Goal: Answer question/provide support

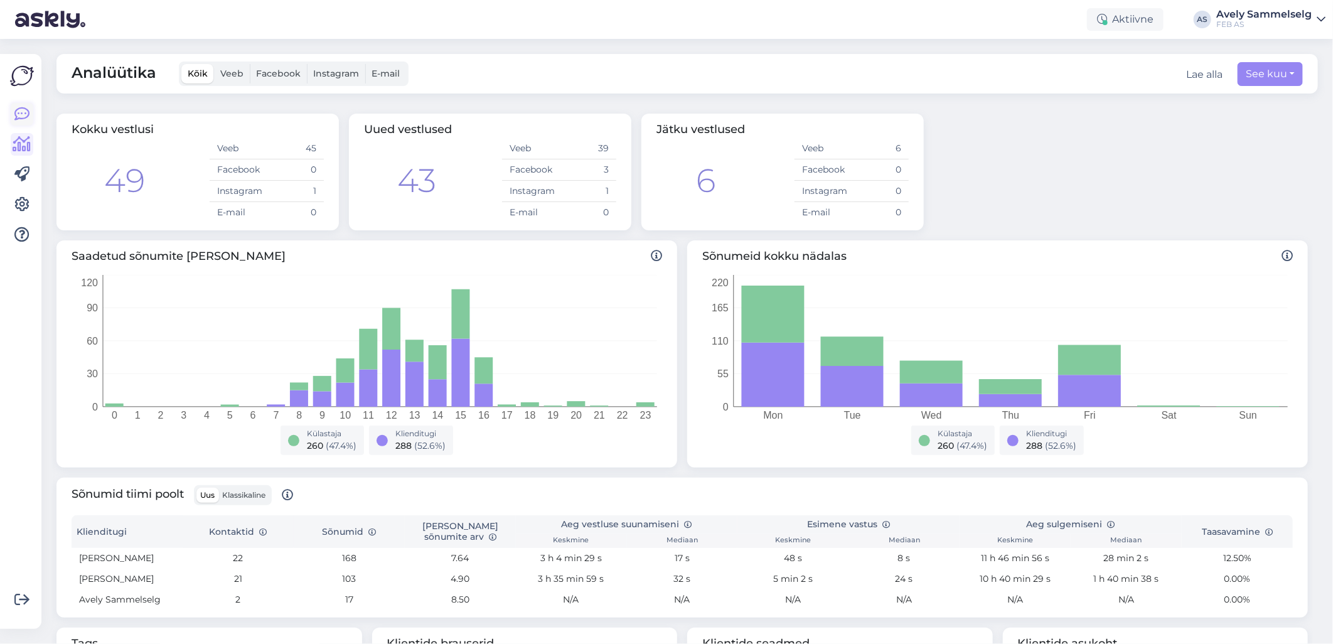
click at [24, 116] on icon at bounding box center [21, 114] width 15 height 15
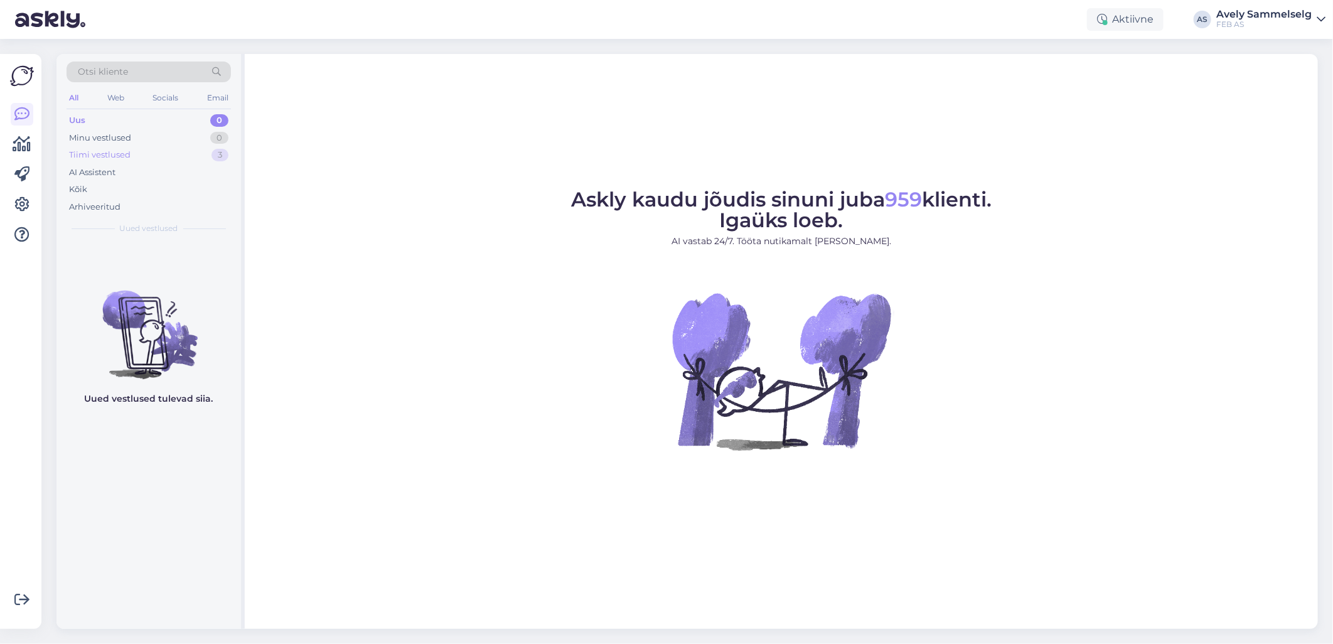
click at [184, 154] on div "Tiimi vestlused 3" at bounding box center [149, 155] width 164 height 18
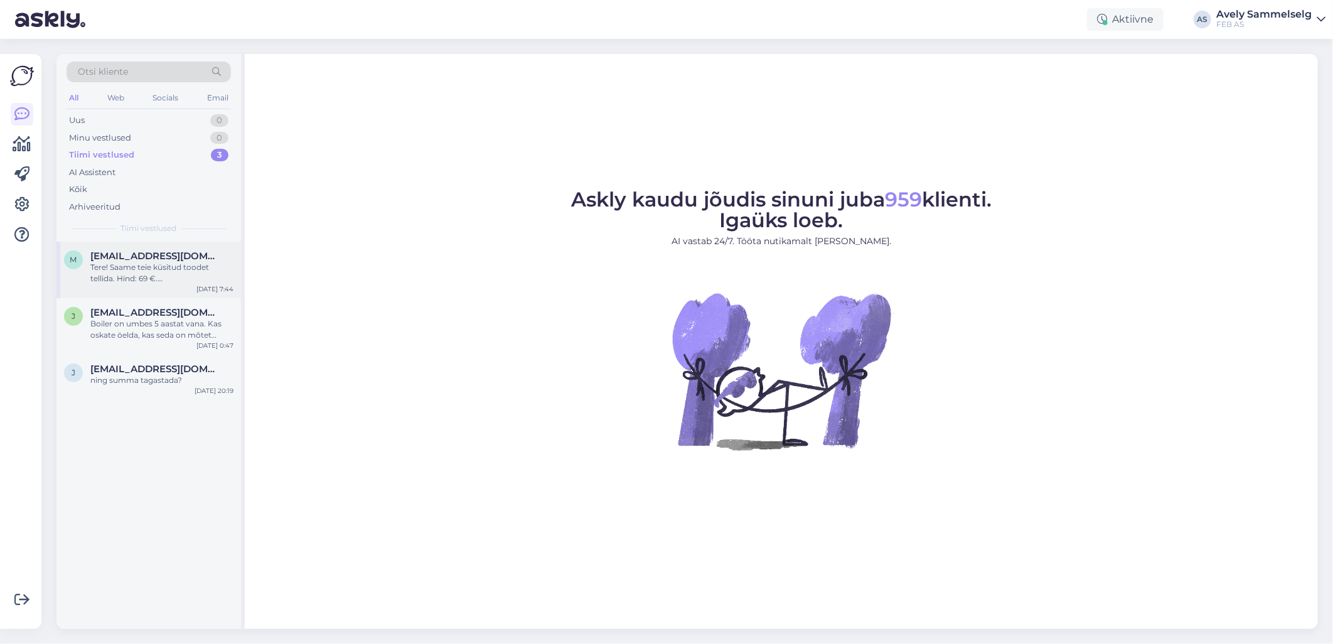
click at [166, 275] on div "Tere! Saame teie küsitud toodet tellida. Hind: 69 €. [GEOGRAPHIC_DATA] on kuski…" at bounding box center [161, 273] width 143 height 23
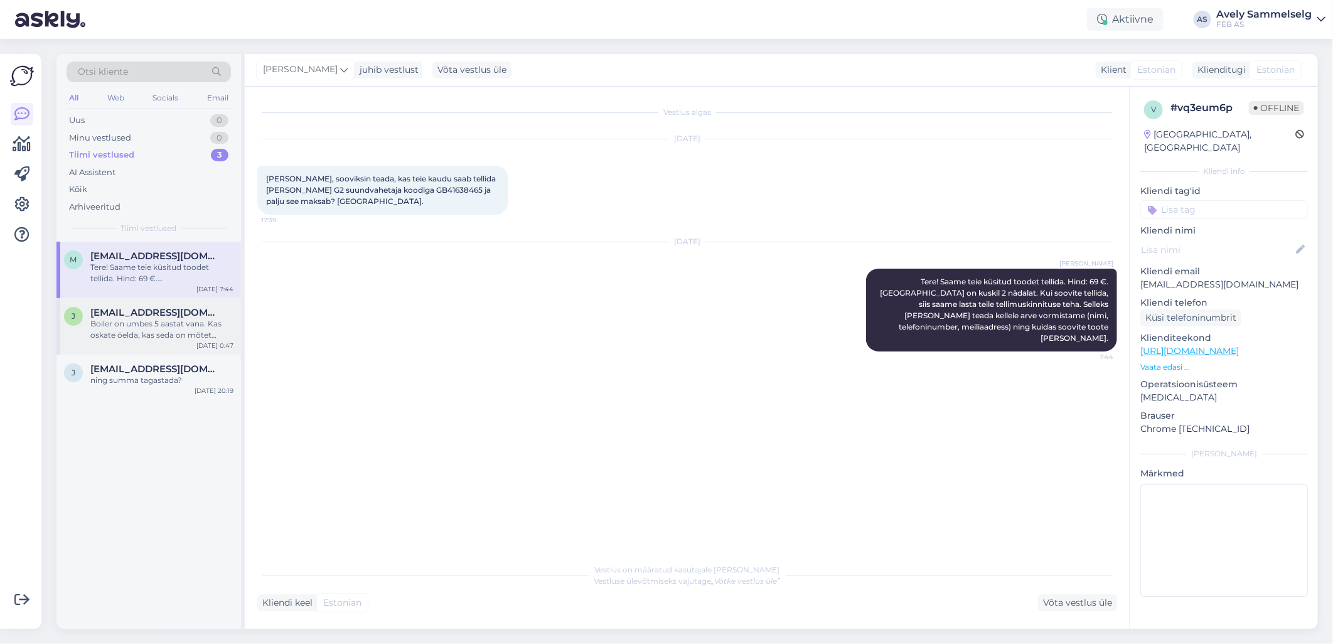
click at [158, 311] on span "[EMAIL_ADDRESS][DOMAIN_NAME]" at bounding box center [155, 312] width 130 height 11
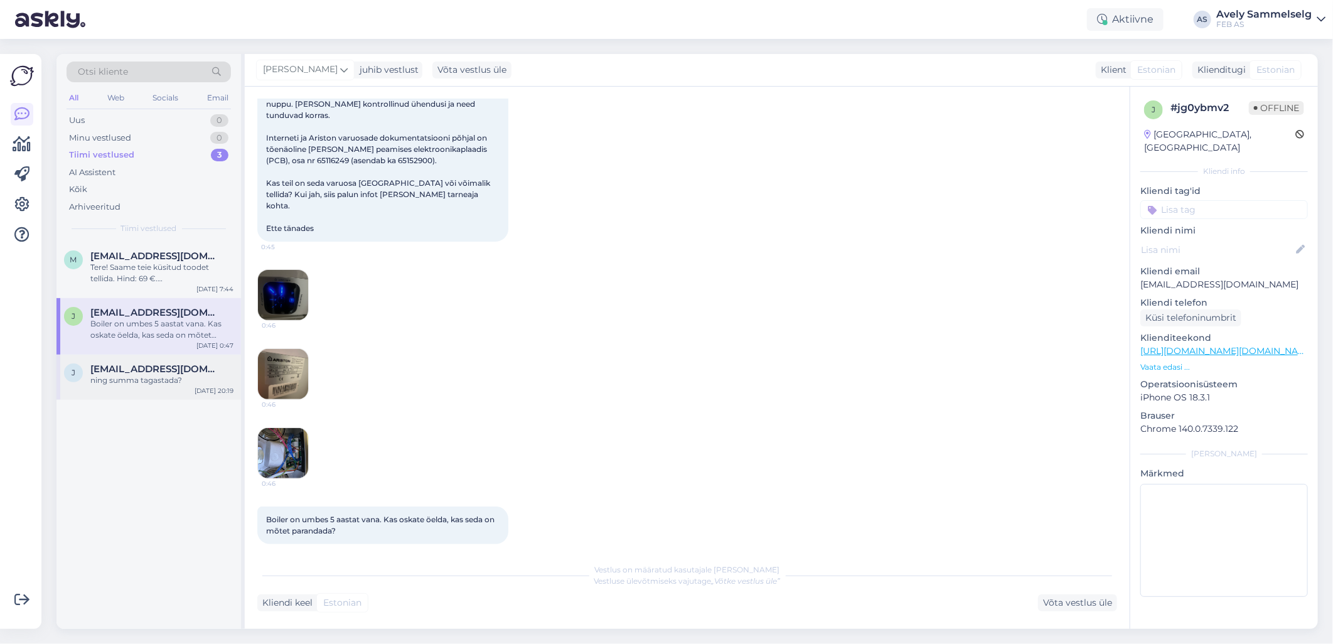
click at [137, 376] on div "ning summa tagastada?" at bounding box center [161, 380] width 143 height 11
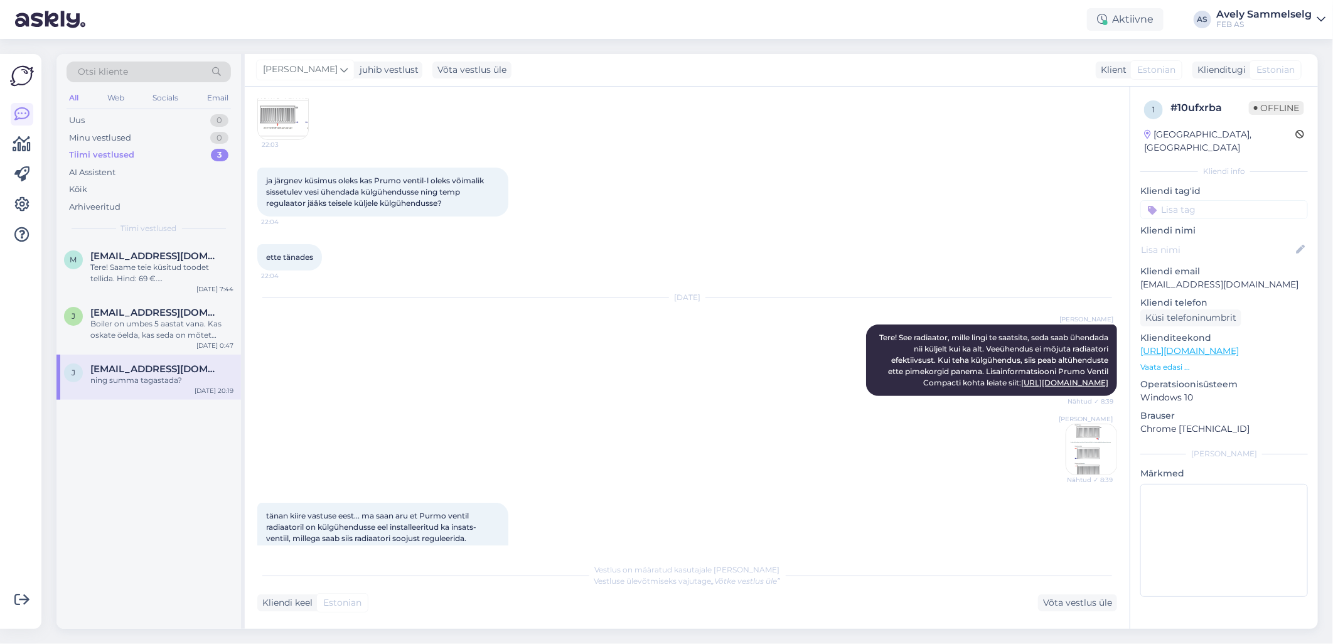
scroll to position [672, 0]
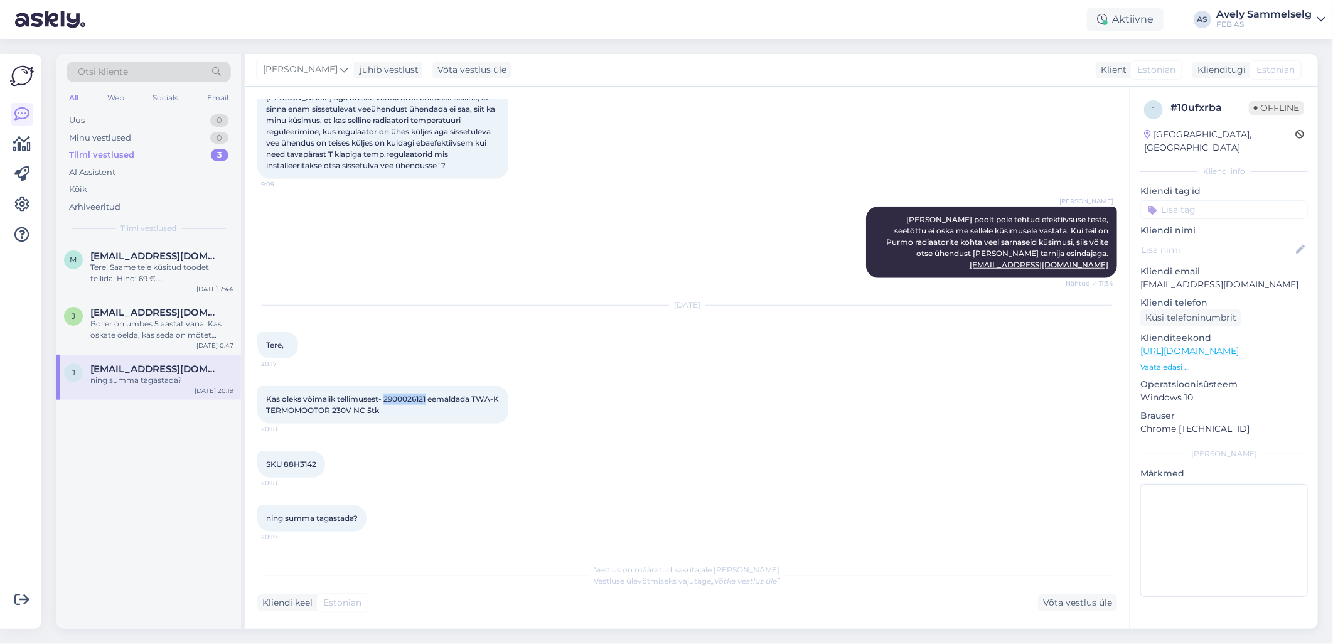
drag, startPoint x: 428, startPoint y: 398, endPoint x: 384, endPoint y: 398, distance: 43.9
click at [384, 398] on span "Kas oleks võimalik tellimusest- 2900026121 eemaldada TWA-K TERMOMOOTOR 230V NC …" at bounding box center [383, 404] width 235 height 21
copy span "2900026121"
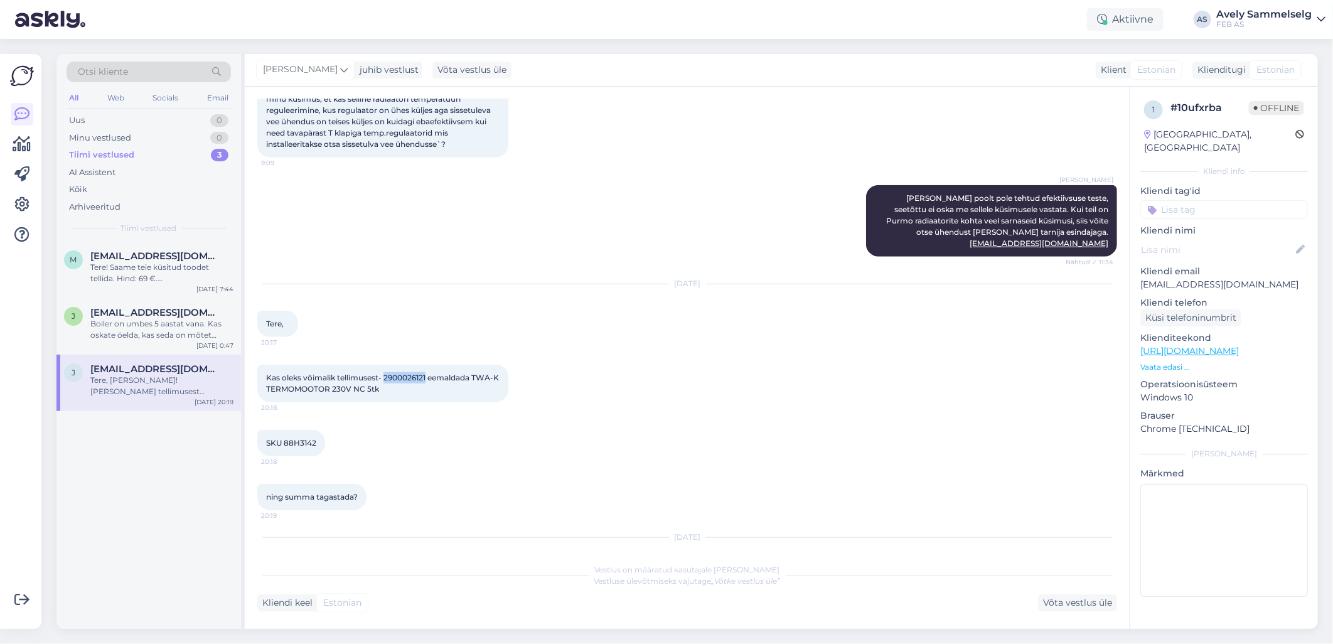
scroll to position [808, 0]
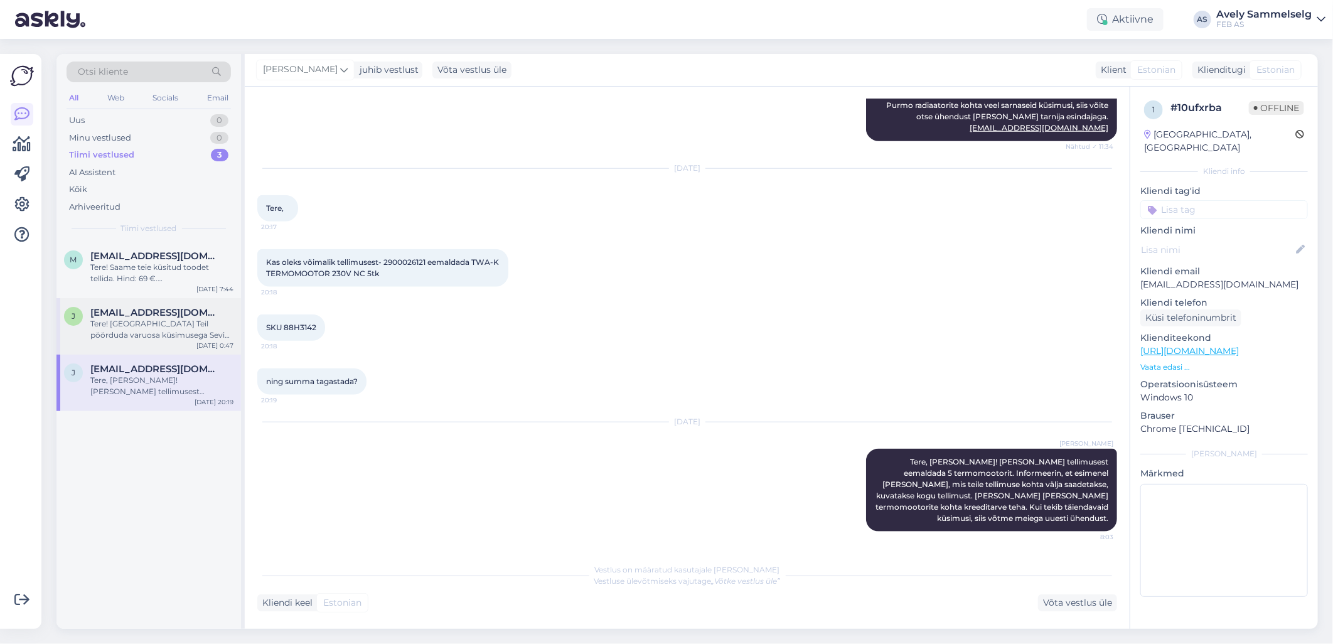
click at [132, 325] on div "Tere! [GEOGRAPHIC_DATA] Teil pöörduda varuosa küsimusega Sevi Kodukaubad OÜ [PE…" at bounding box center [161, 329] width 143 height 23
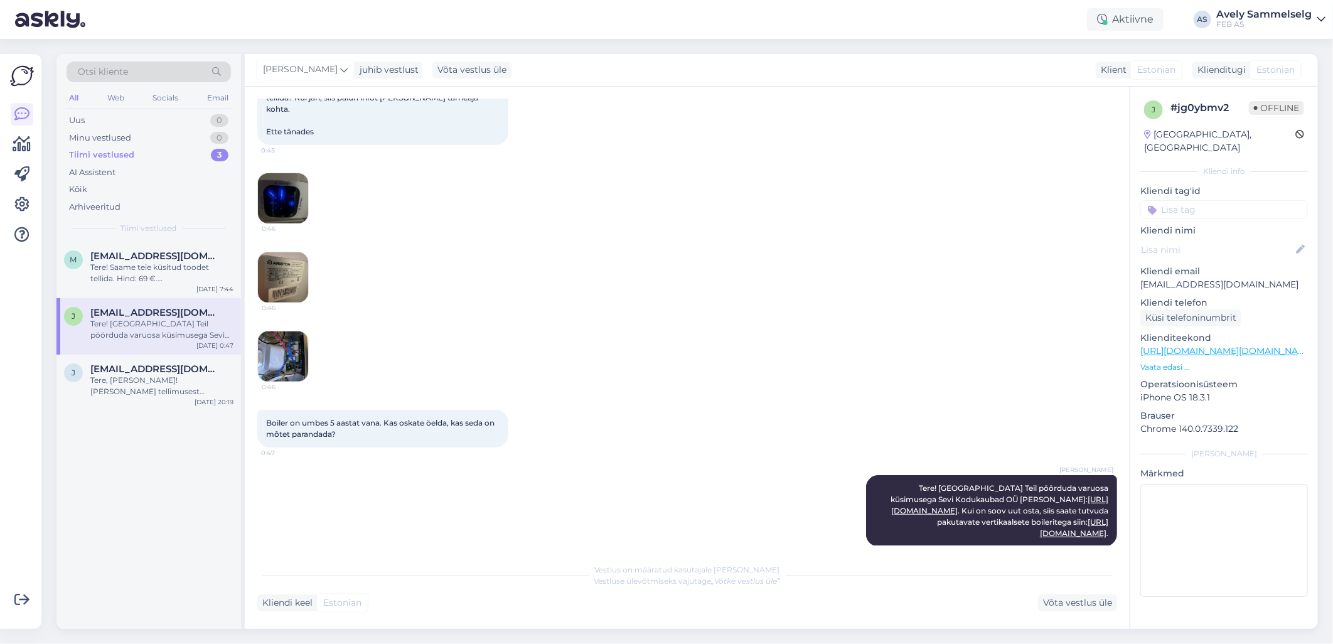
scroll to position [298, 0]
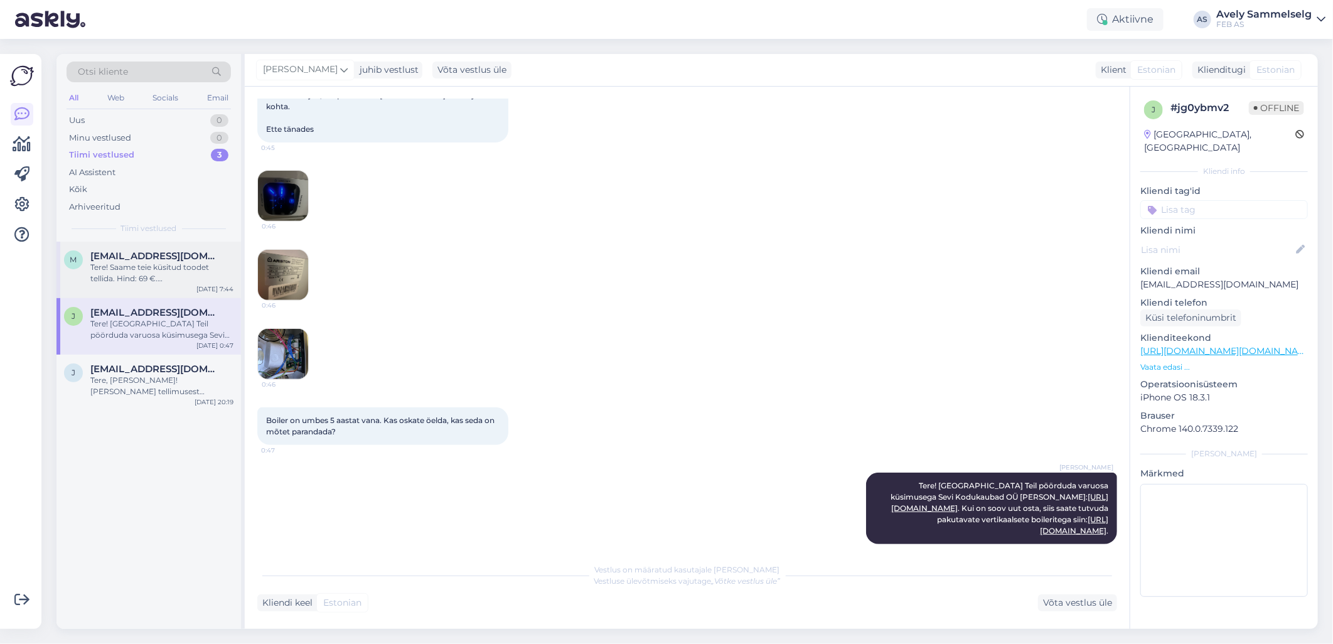
click at [119, 262] on div "Tere! Saame teie küsitud toodet tellida. Hind: 69 €. [GEOGRAPHIC_DATA] on kuski…" at bounding box center [161, 273] width 143 height 23
